Goal: Obtain resource: Obtain resource

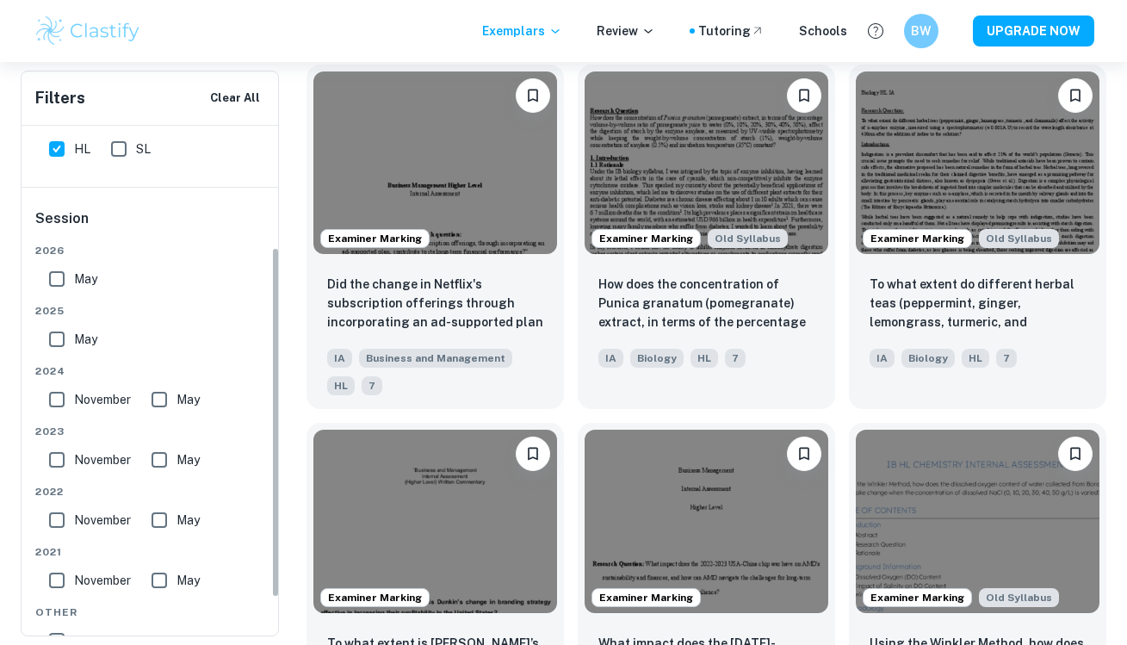
scroll to position [198, 0]
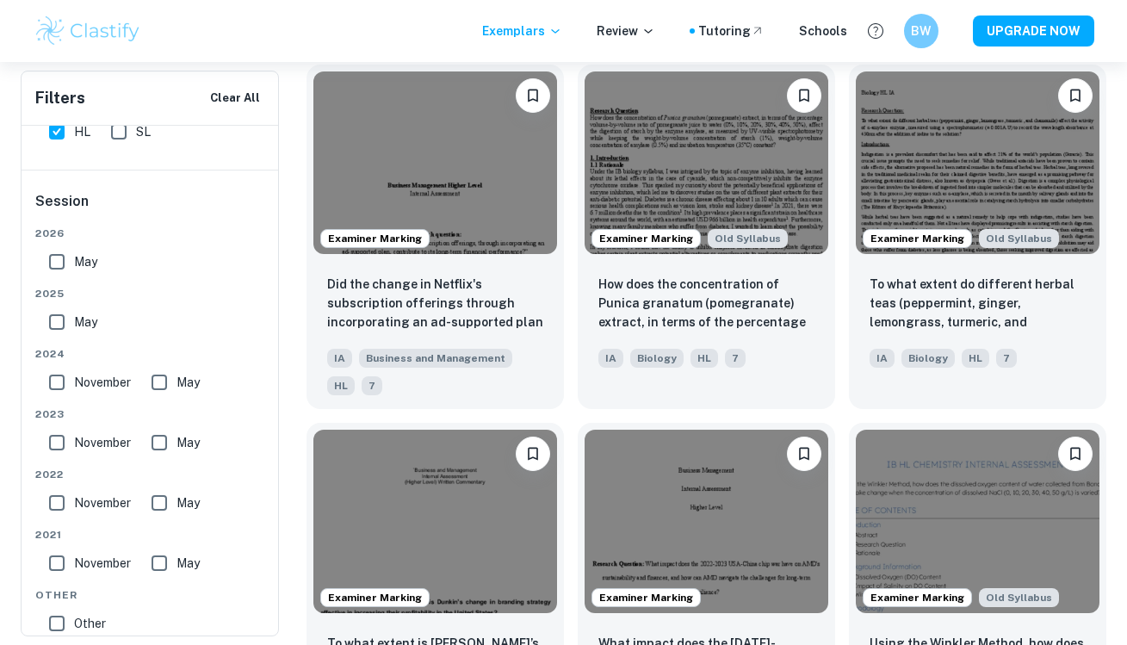
click at [56, 257] on input "May" at bounding box center [57, 262] width 34 height 34
checkbox input "true"
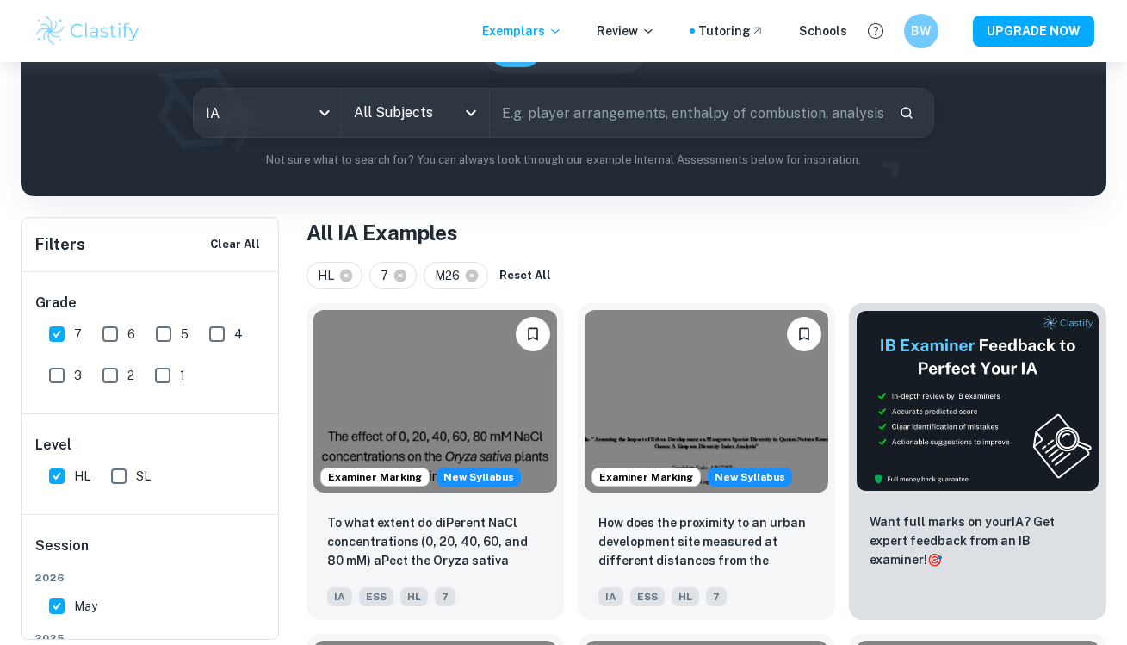
scroll to position [193, 0]
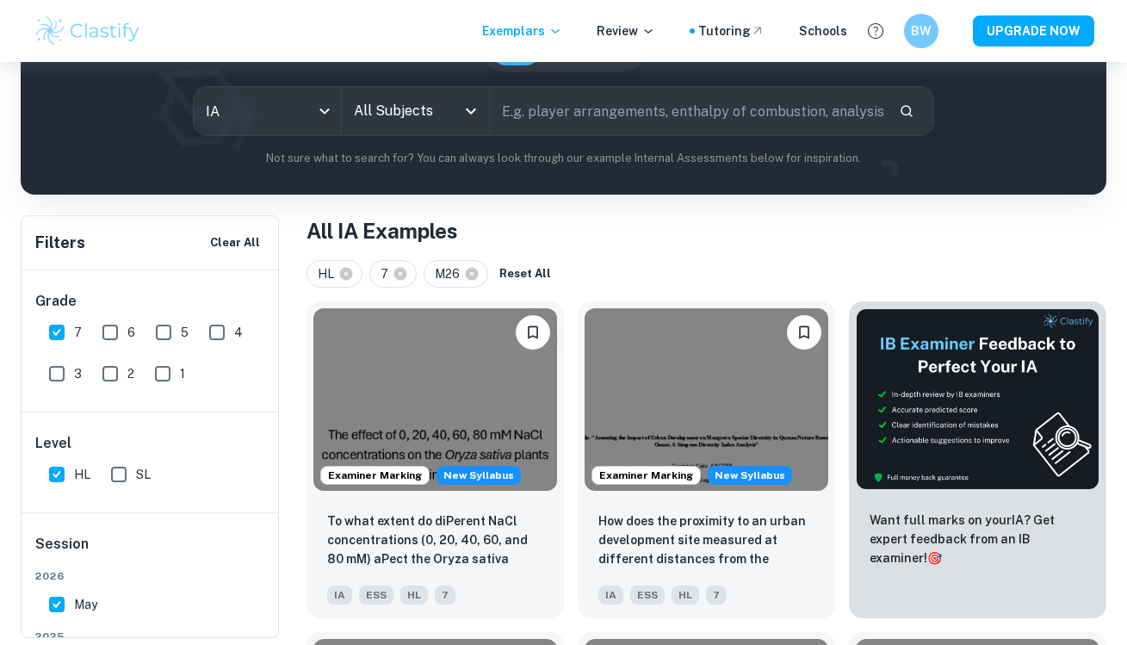
click at [464, 116] on icon "Open" at bounding box center [471, 111] width 21 height 21
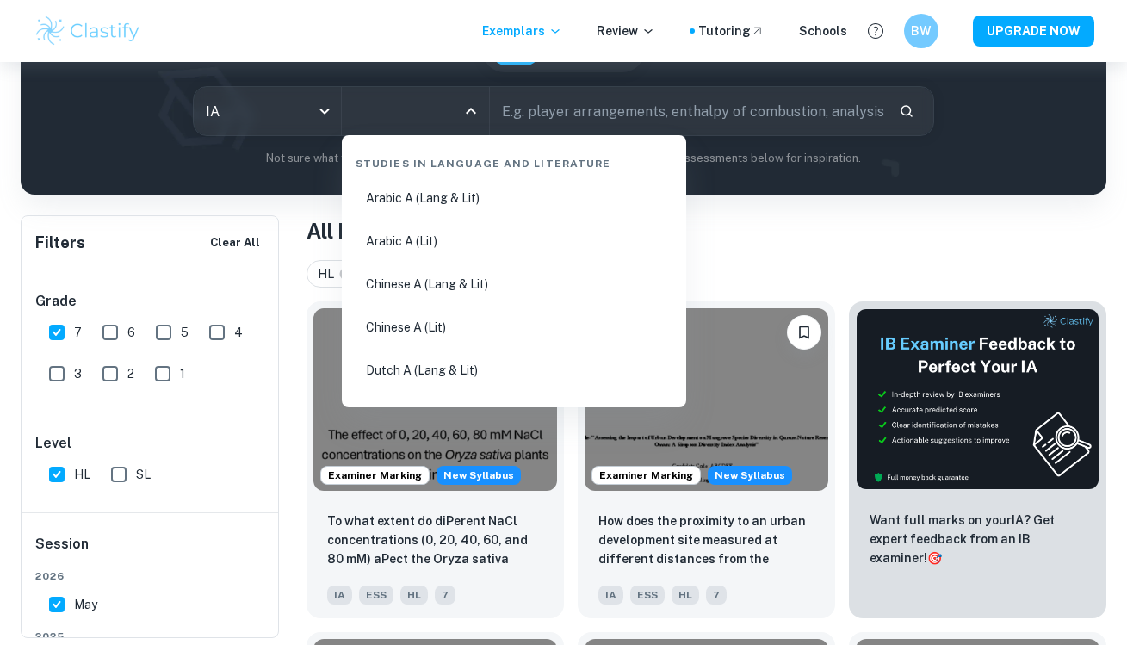
scroll to position [0, 0]
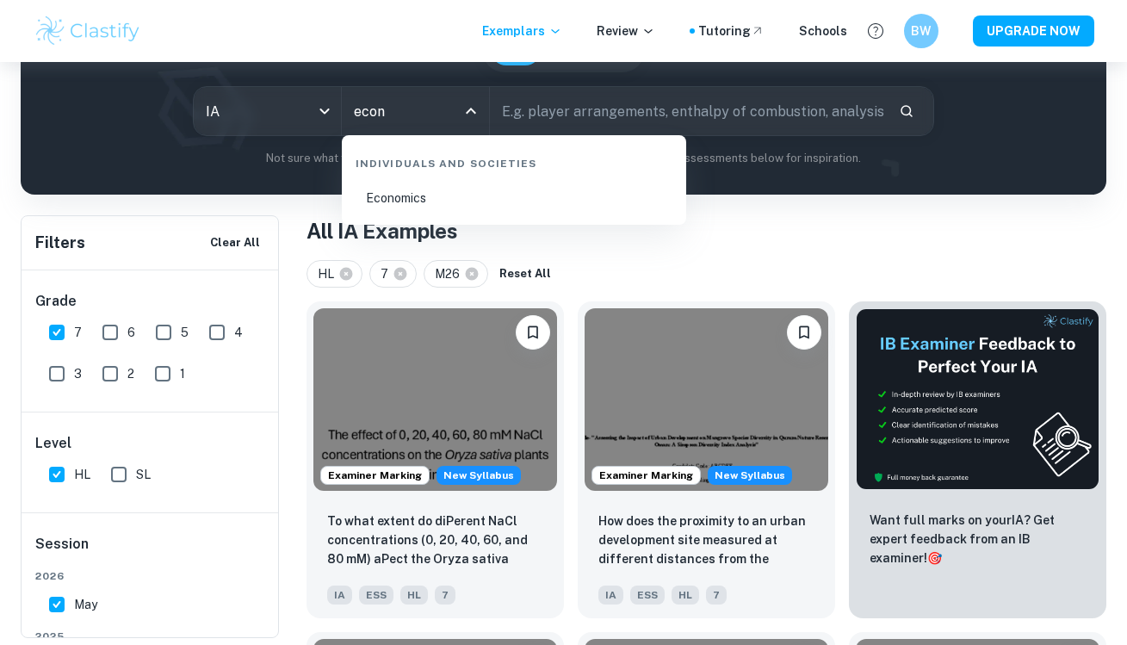
type input "econo"
click at [381, 189] on li "Economics" at bounding box center [514, 198] width 331 height 40
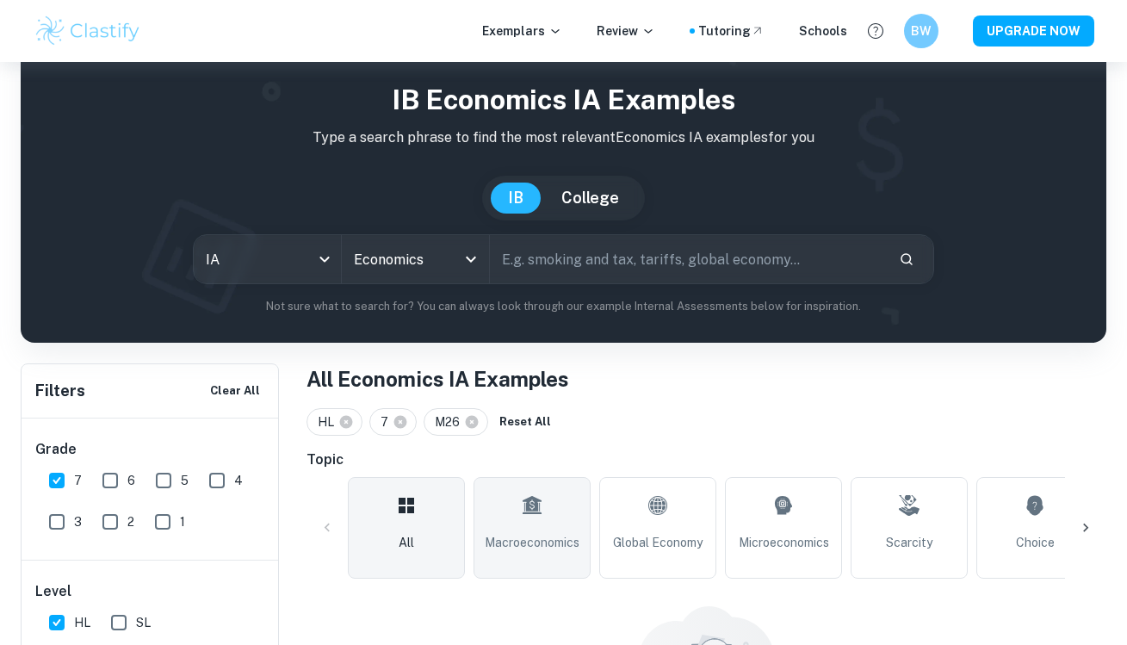
scroll to position [130, 0]
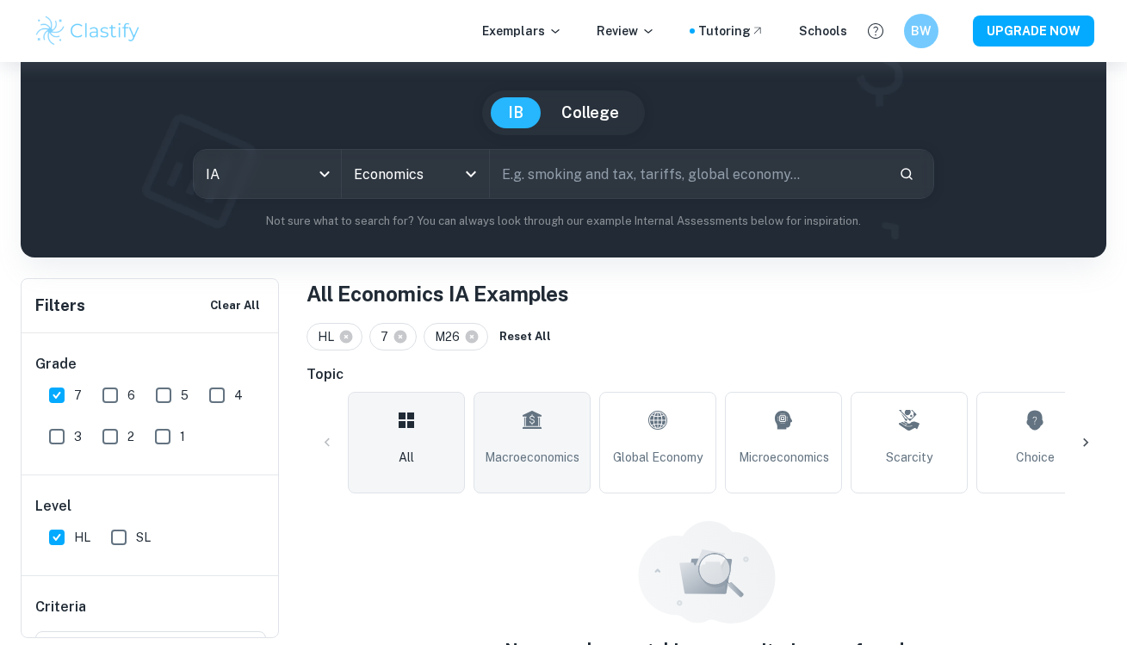
click at [517, 418] on link "Macroeconomics" at bounding box center [532, 443] width 117 height 102
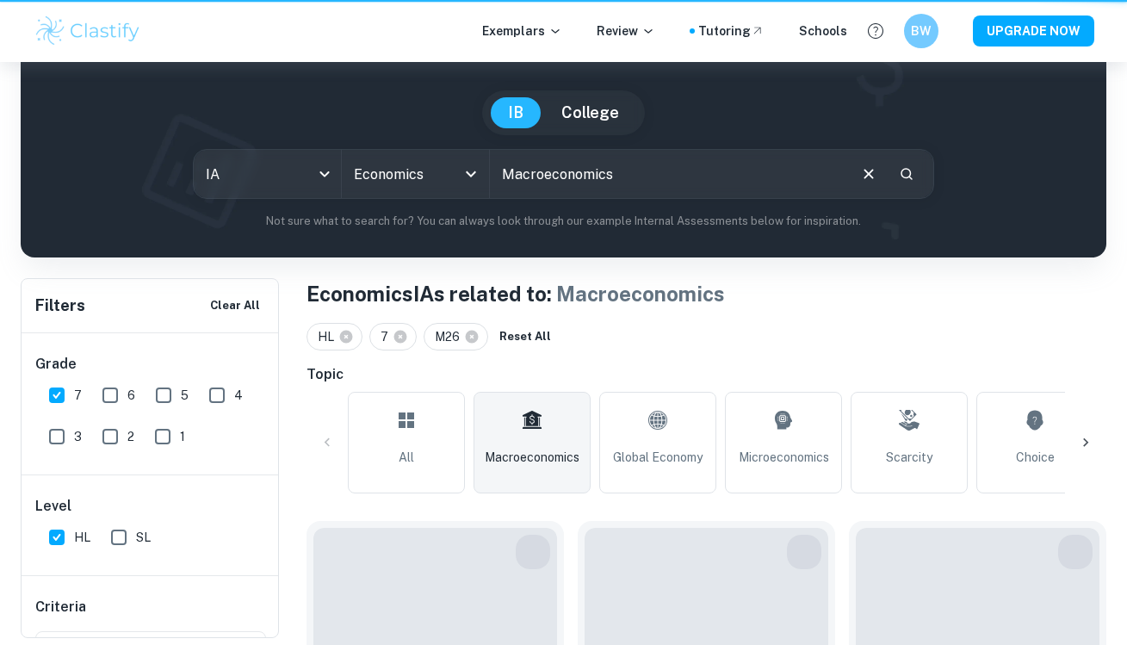
type input "Macroeconomics"
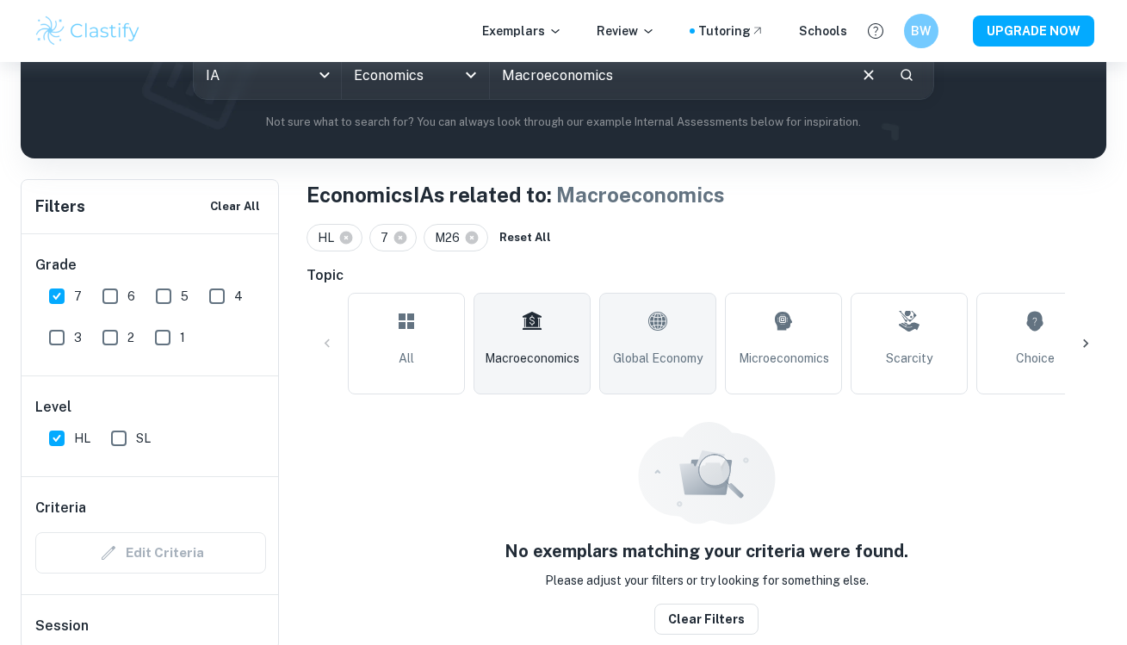
scroll to position [222, 0]
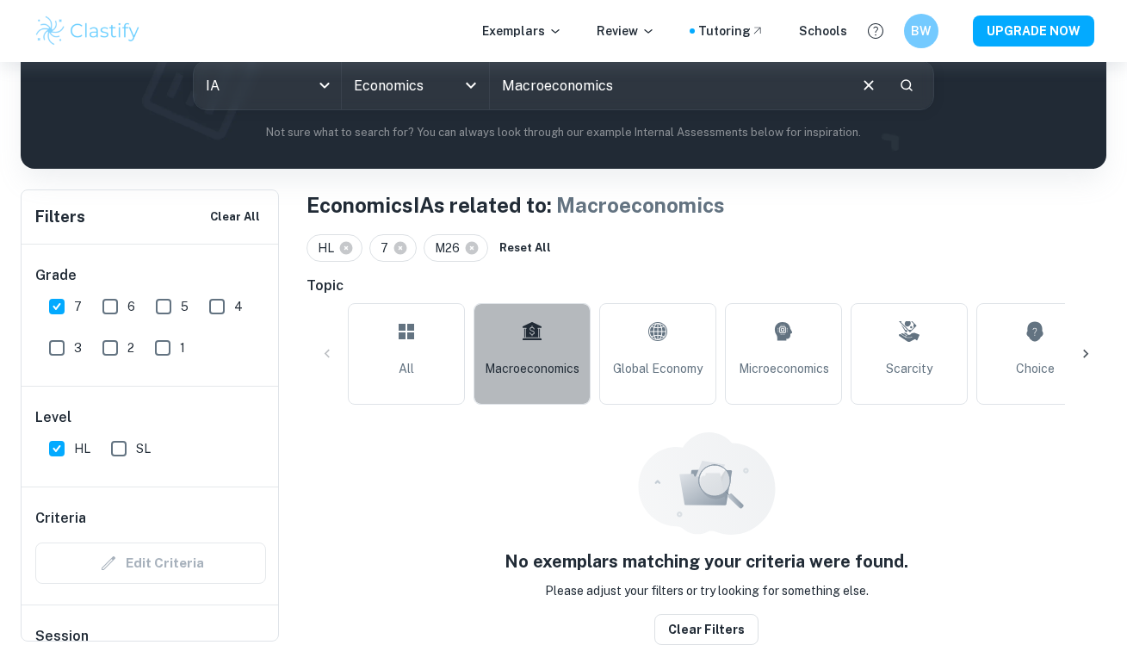
click at [519, 369] on span "Macroeconomics" at bounding box center [532, 368] width 95 height 19
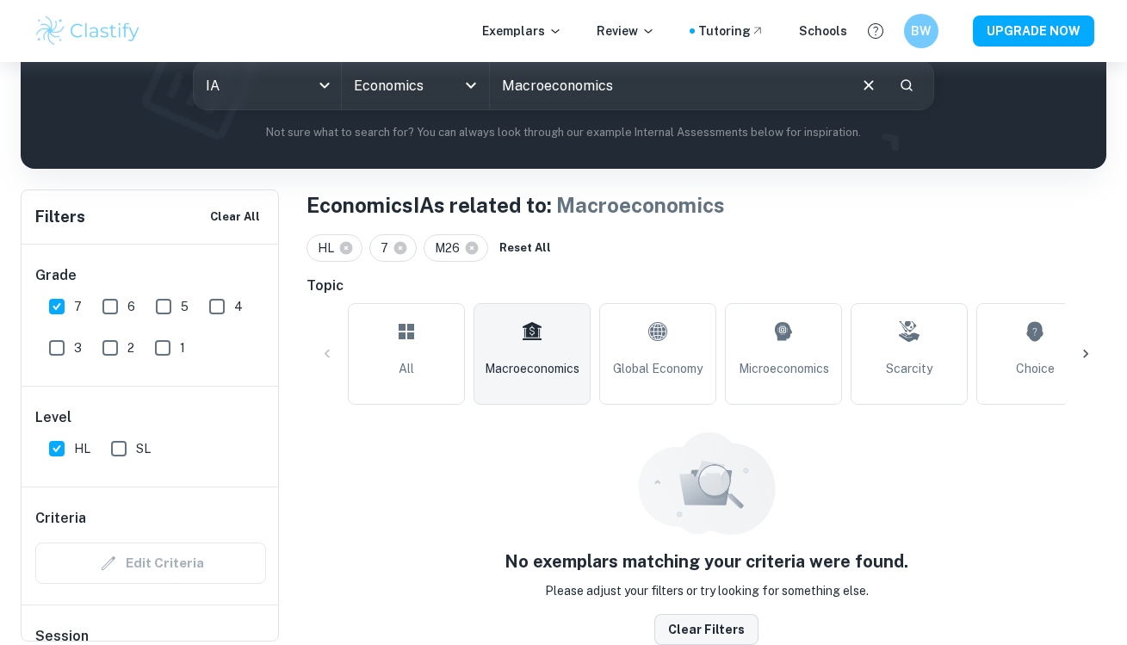
click at [684, 626] on button "Clear filters" at bounding box center [706, 629] width 104 height 31
checkbox input "false"
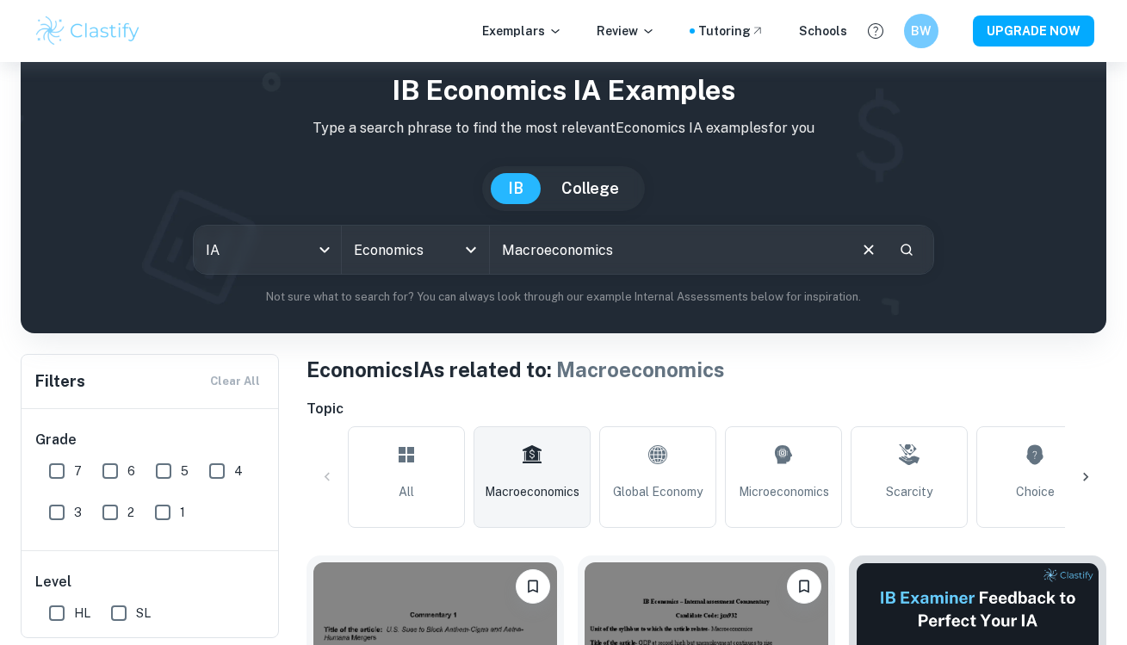
scroll to position [50, 0]
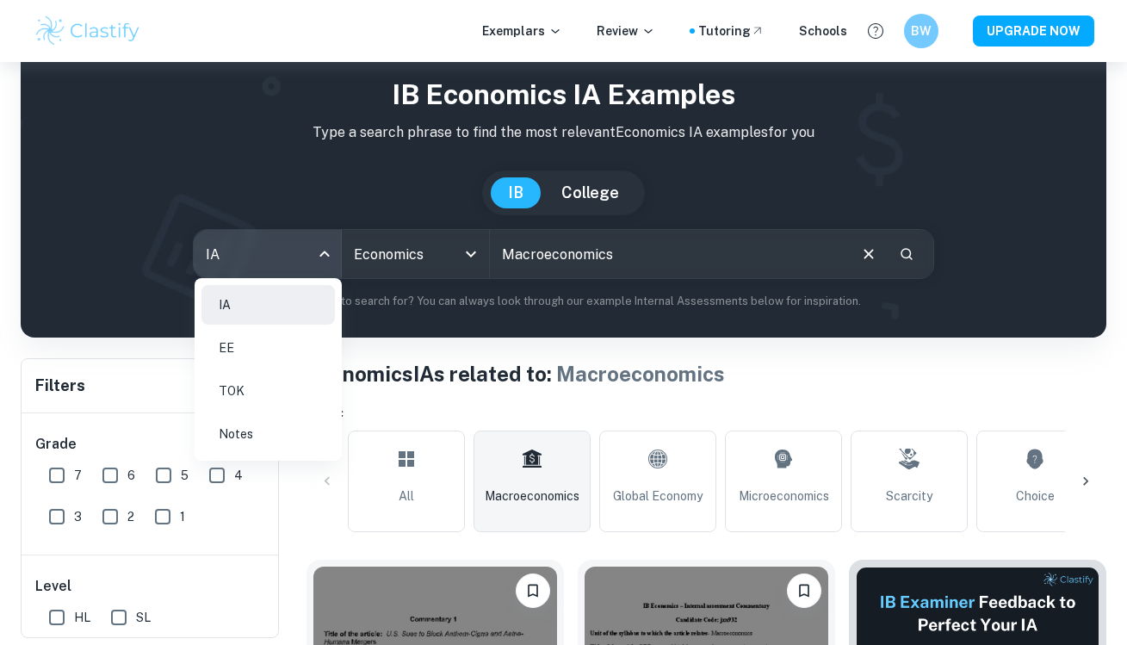
click at [320, 252] on body "We value your privacy We use cookies to enhance your browsing experience, serve…" at bounding box center [563, 334] width 1127 height 645
click at [320, 252] on div at bounding box center [563, 322] width 1127 height 645
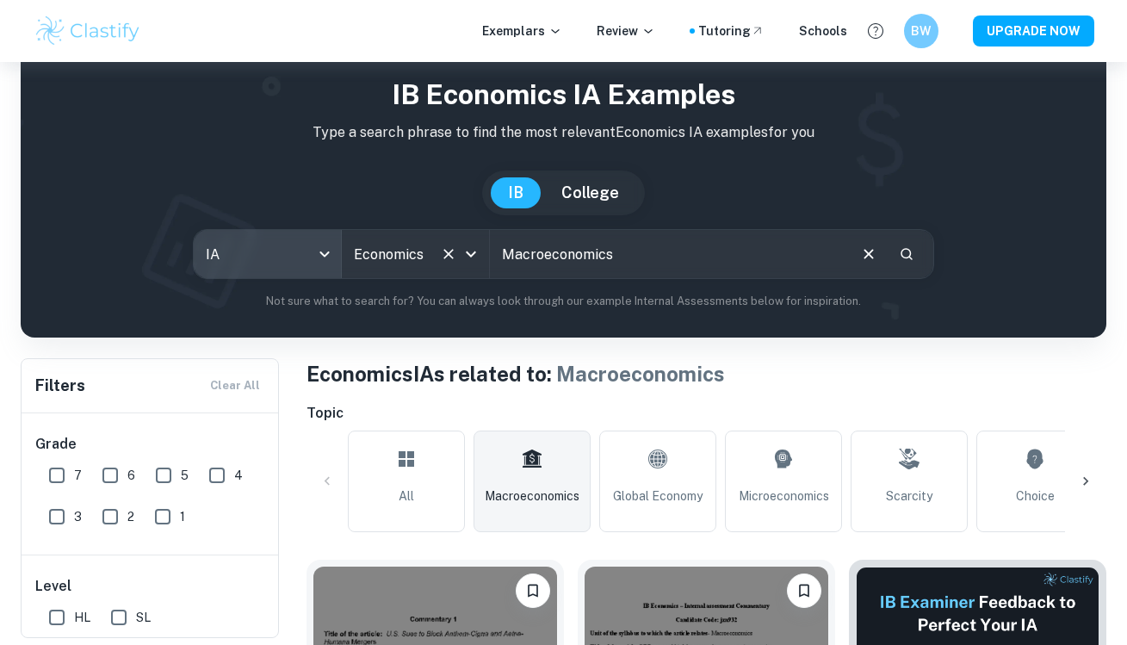
click at [424, 257] on input "Economics" at bounding box center [392, 254] width 84 height 33
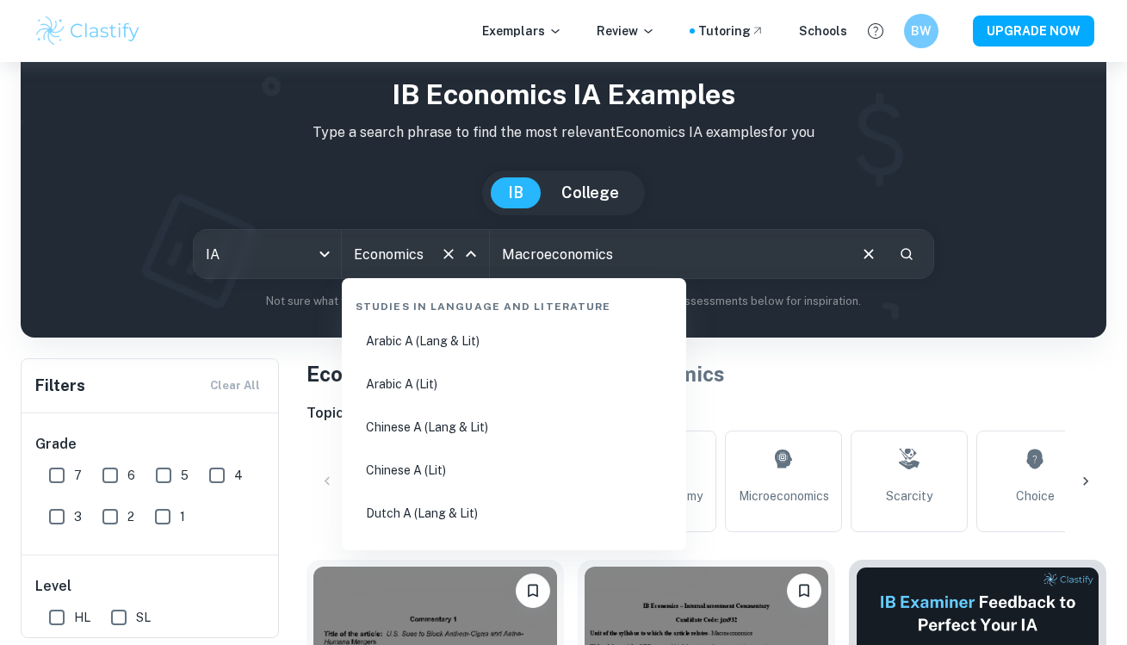
scroll to position [1992, 0]
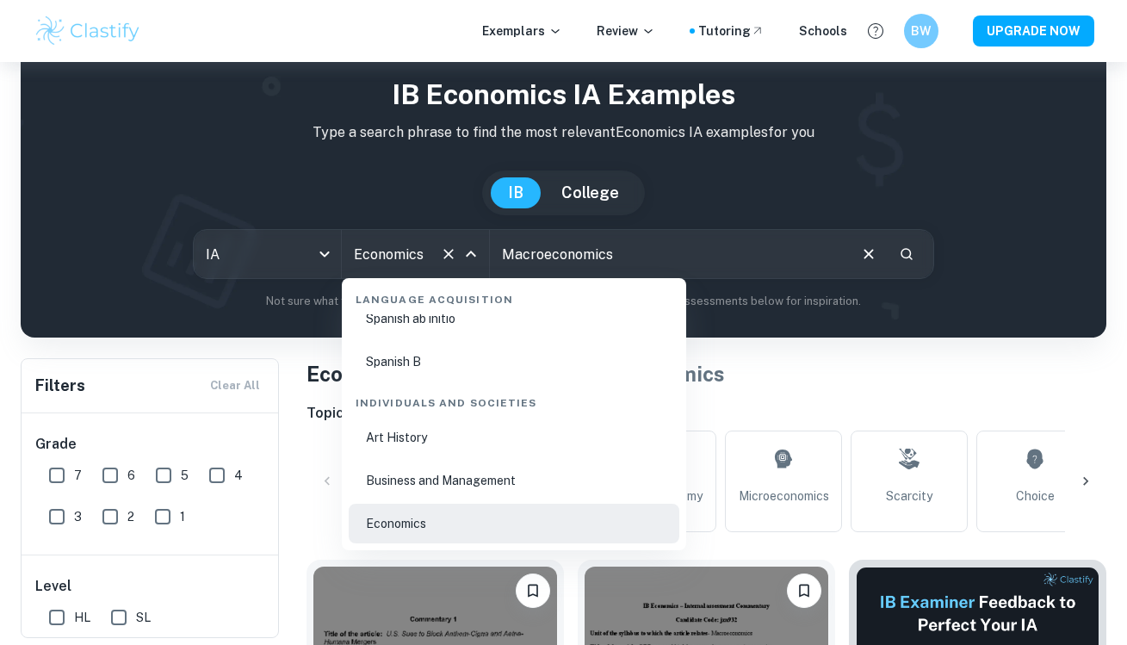
click at [467, 261] on icon "Close" at bounding box center [471, 254] width 21 height 21
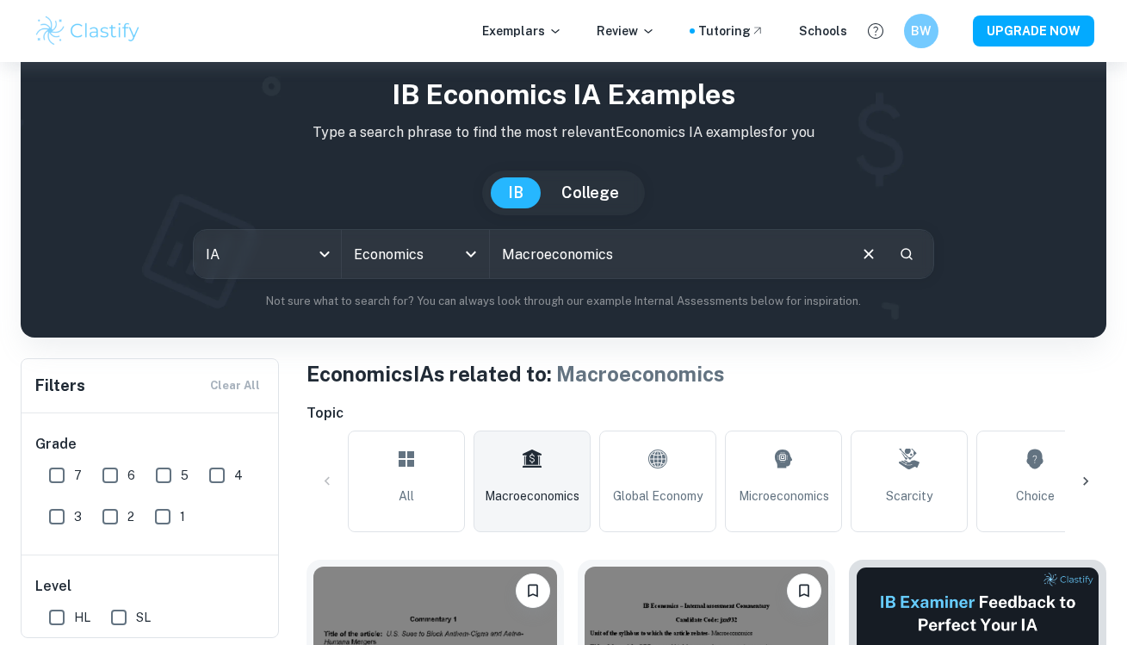
click at [628, 261] on input "Macroeconomics" at bounding box center [668, 254] width 356 height 48
type input "Macroeconomics"
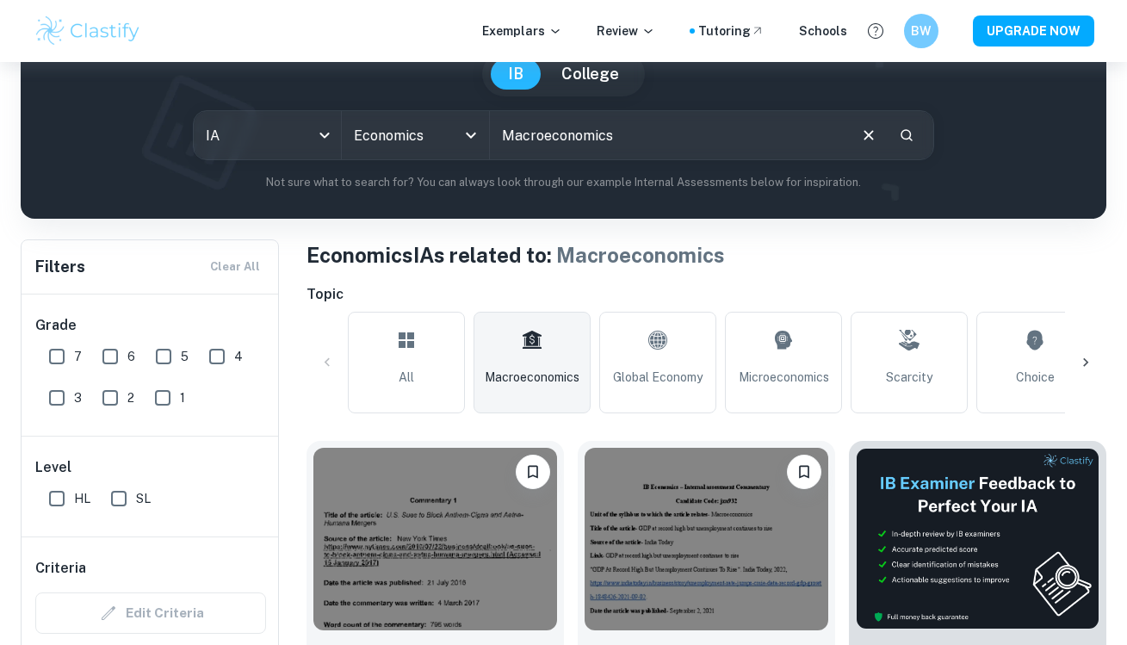
scroll to position [185, 0]
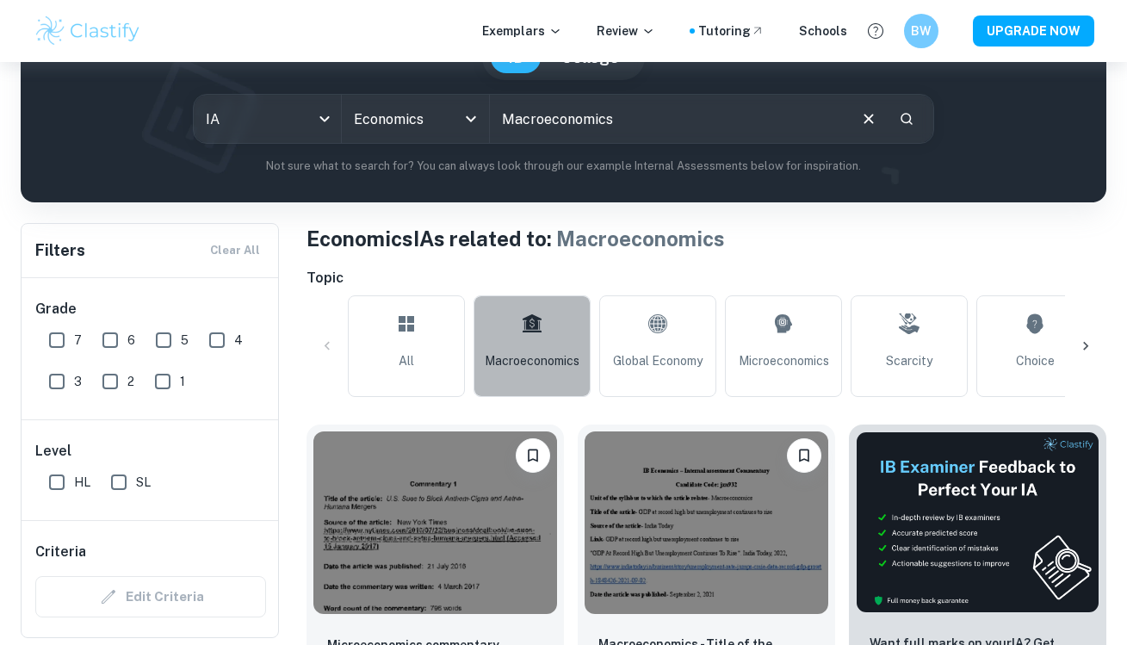
click at [528, 347] on link "Macroeconomics" at bounding box center [532, 346] width 117 height 102
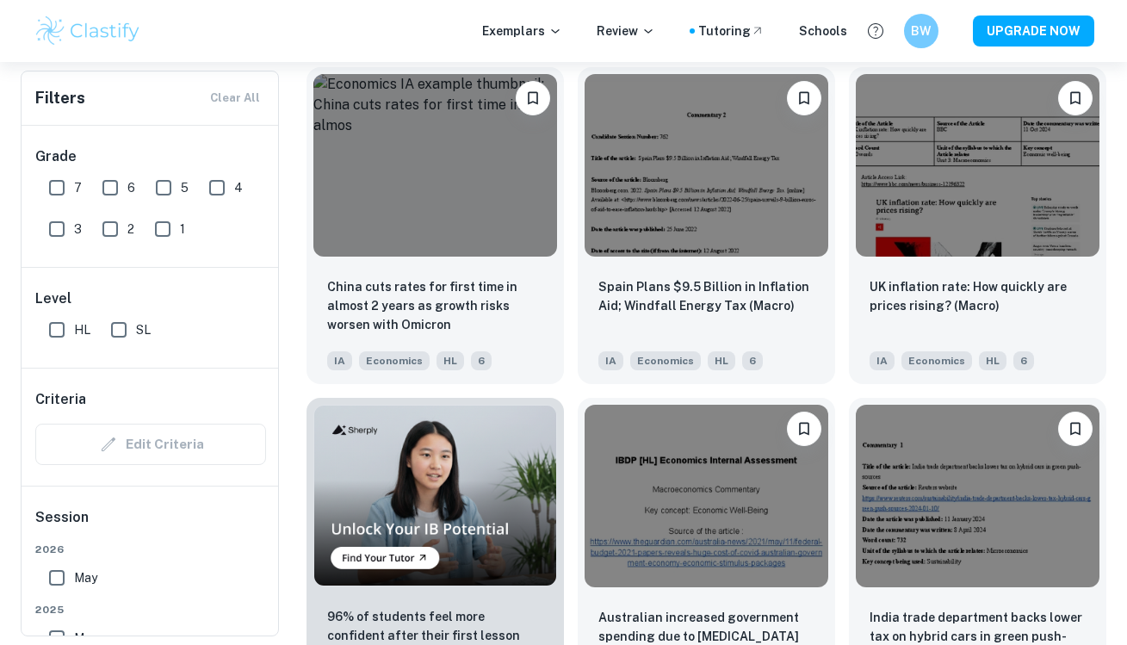
scroll to position [11462, 0]
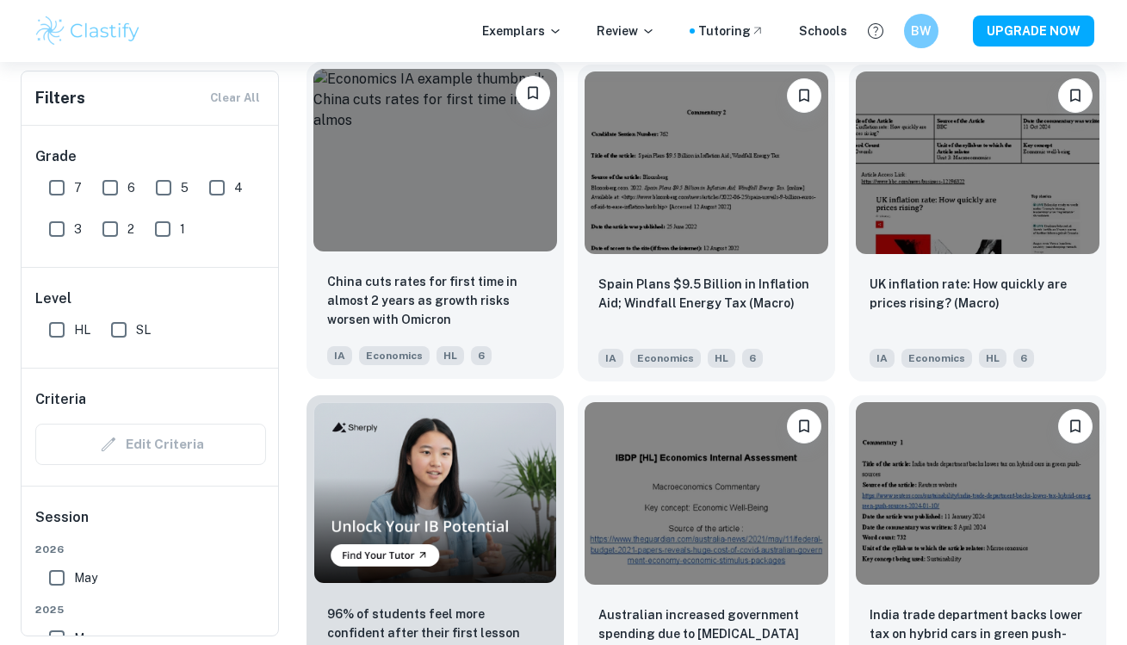
click at [443, 216] on img at bounding box center [435, 160] width 244 height 183
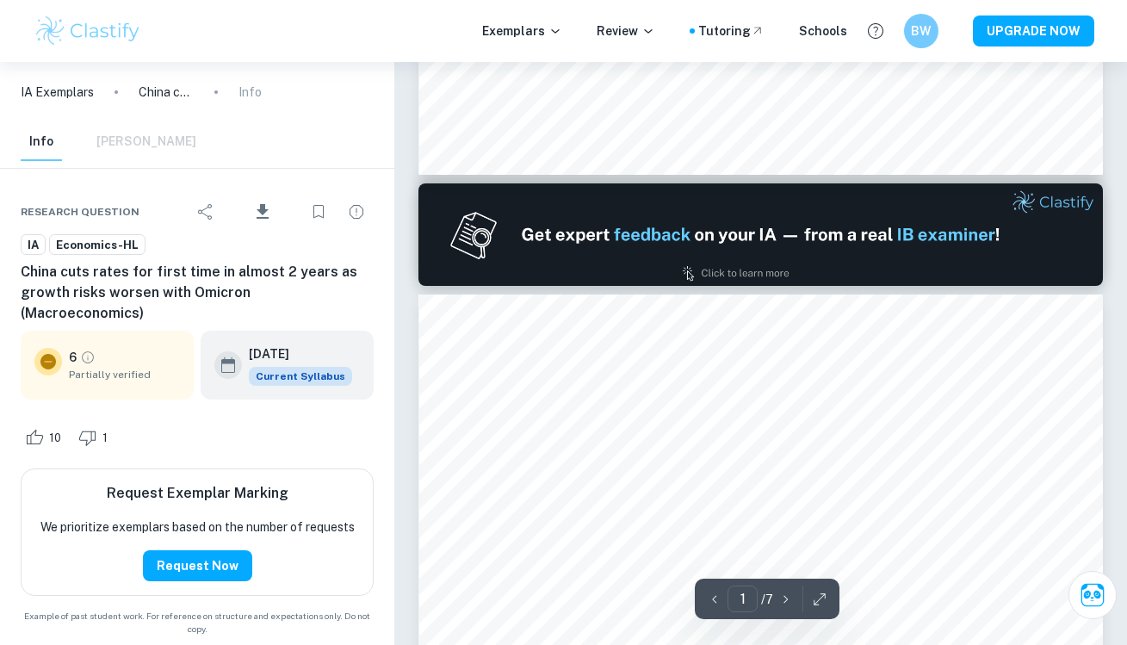
type input "2"
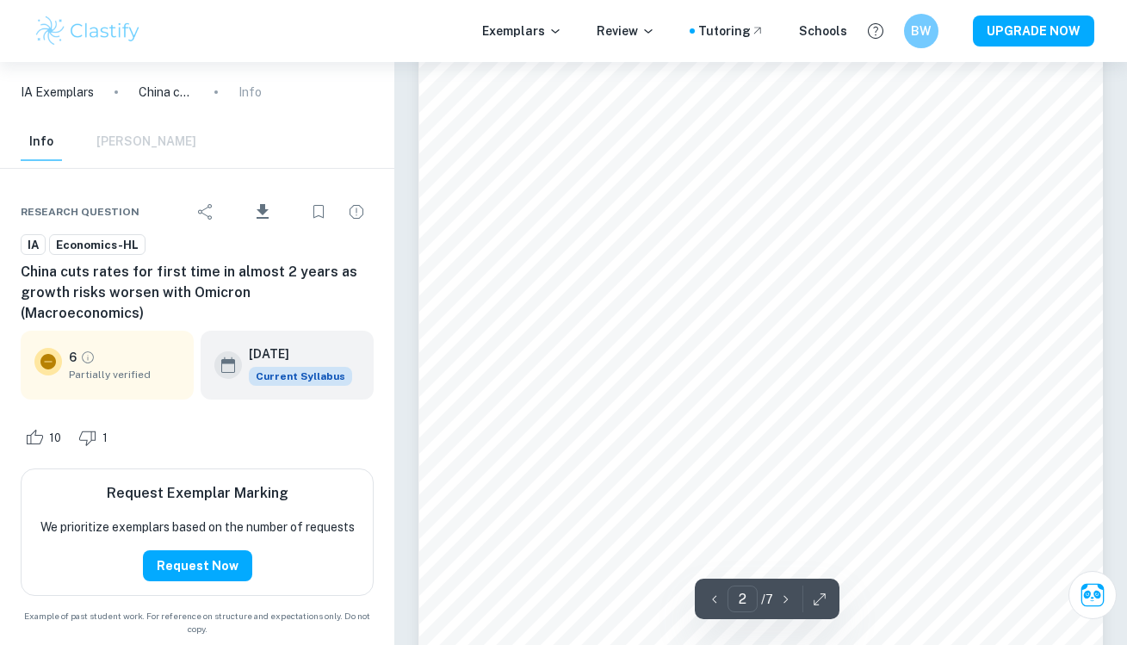
scroll to position [1204, 0]
click at [263, 207] on icon "Download" at bounding box center [263, 211] width 12 height 15
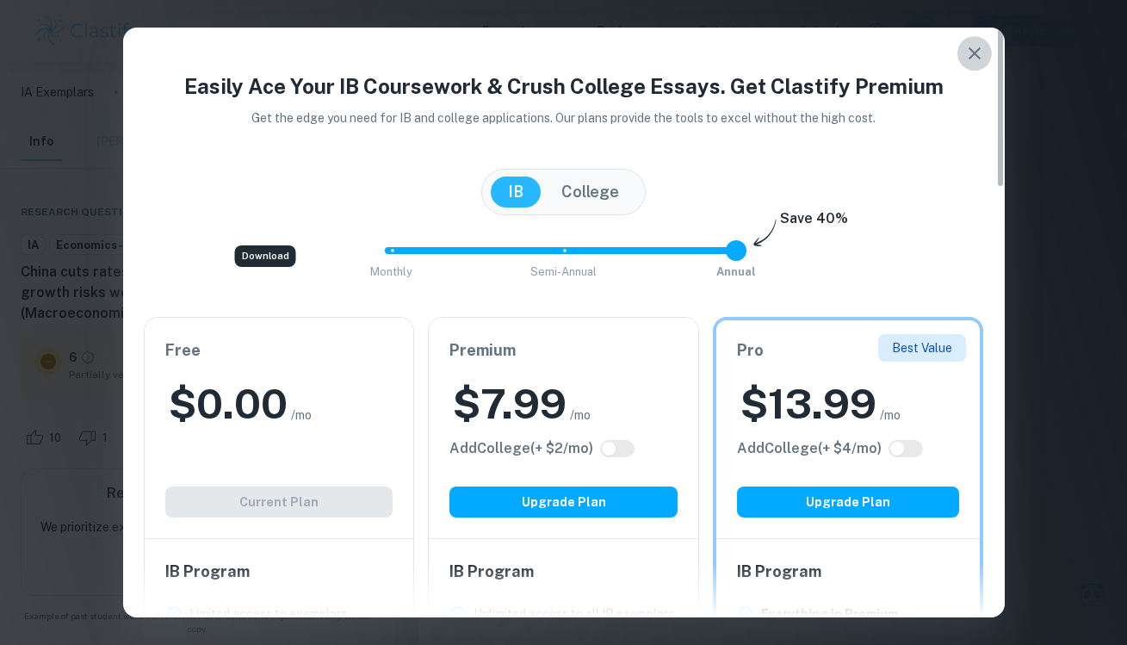
click at [976, 49] on icon "button" at bounding box center [974, 53] width 21 height 21
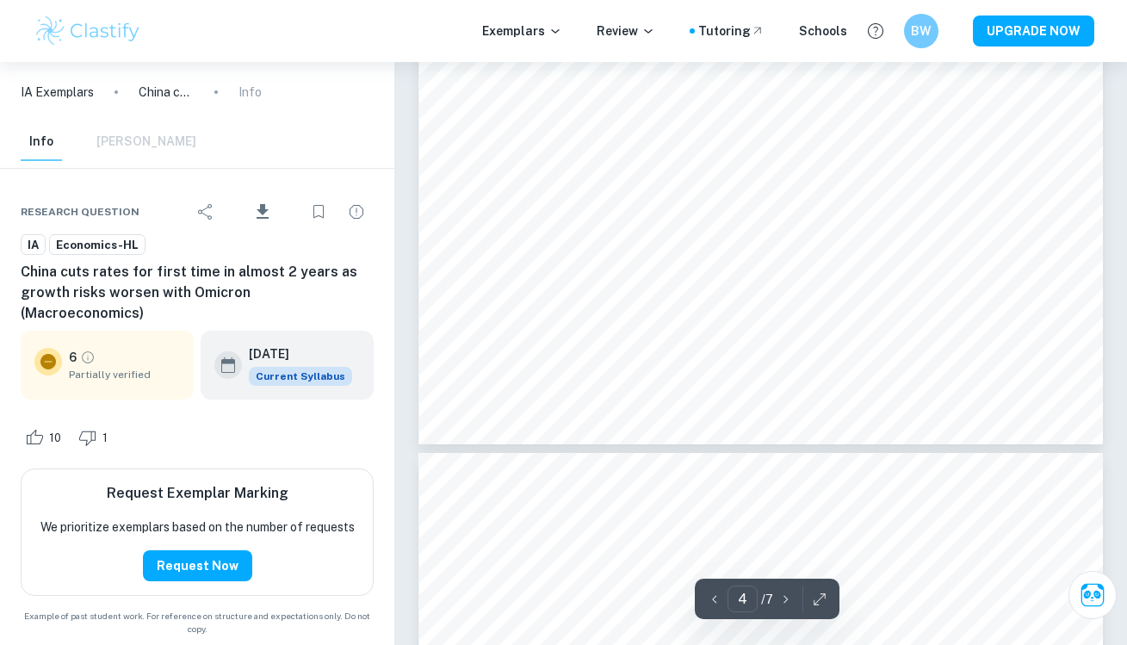
scroll to position [3745, 0]
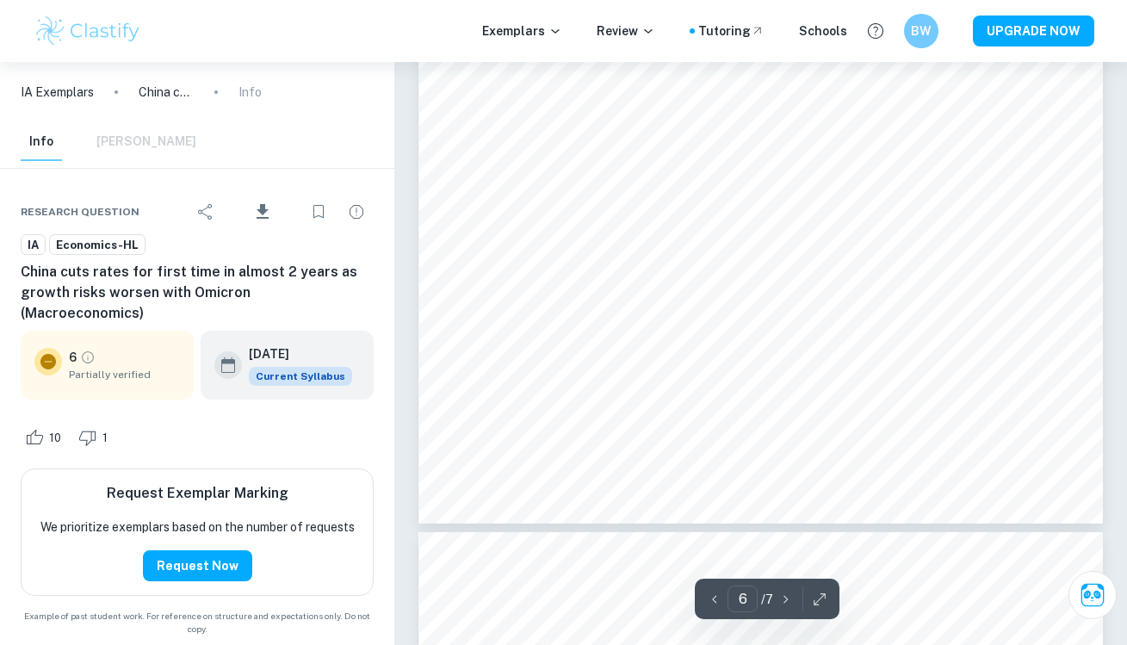
type input "7"
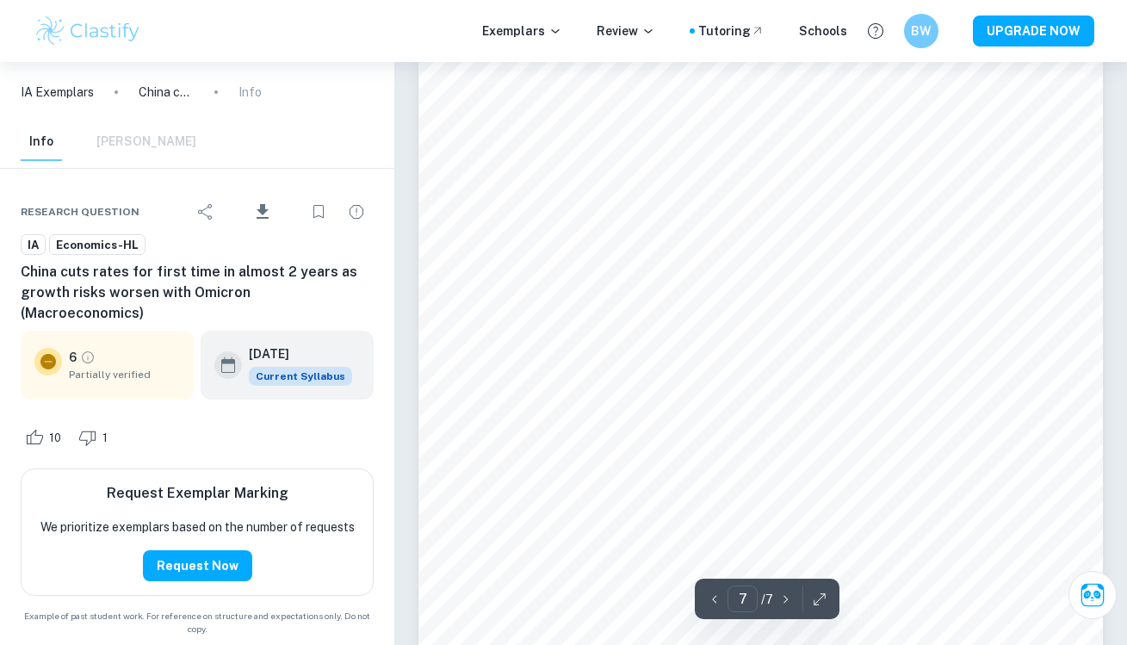
scroll to position [6402, 0]
